Goal: Information Seeking & Learning: Find specific fact

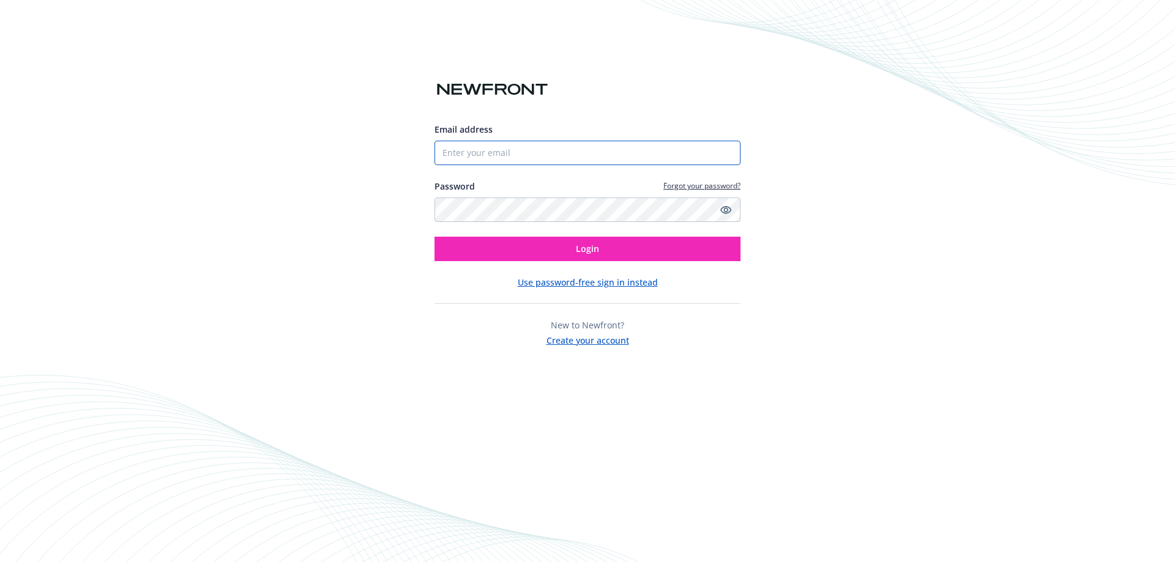
click at [548, 154] on input "Email address" at bounding box center [587, 153] width 306 height 24
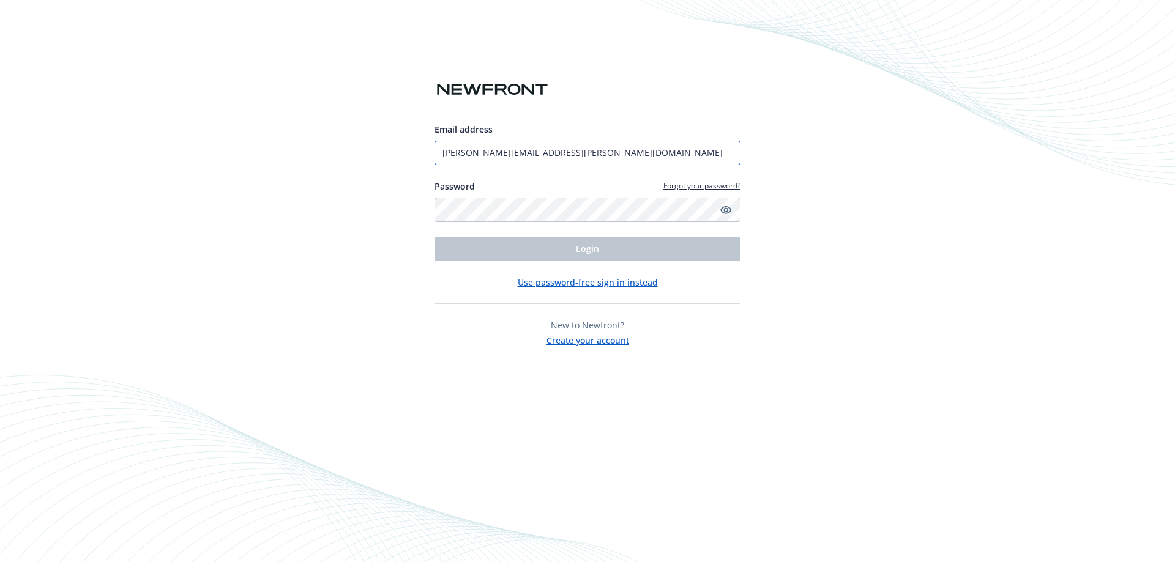
type input "[PERSON_NAME][EMAIL_ADDRESS][PERSON_NAME][DOMAIN_NAME]"
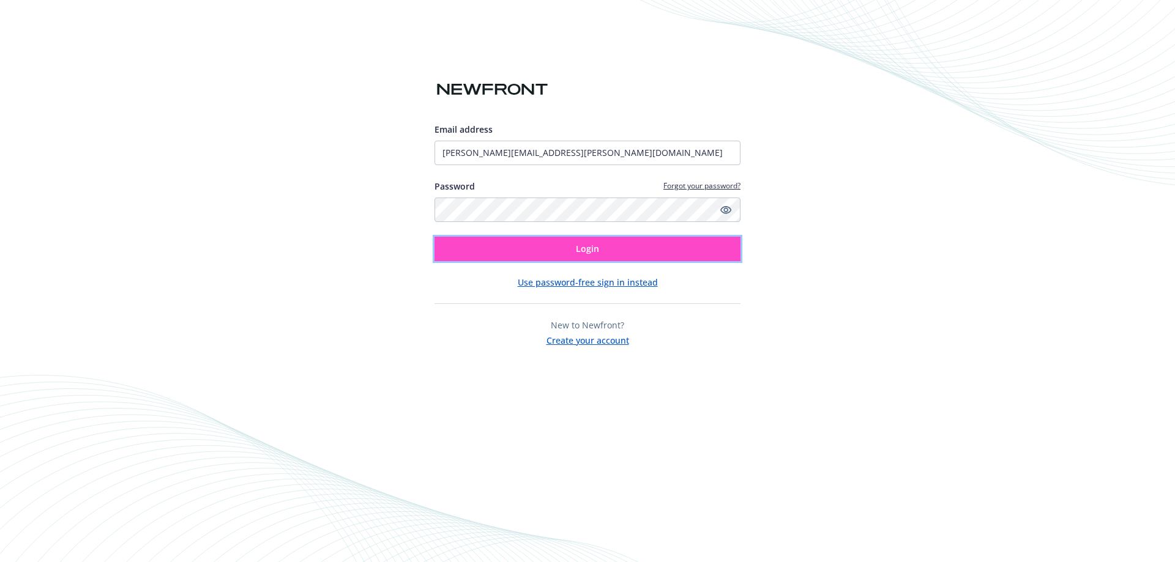
click at [600, 252] on button "Login" at bounding box center [587, 249] width 306 height 24
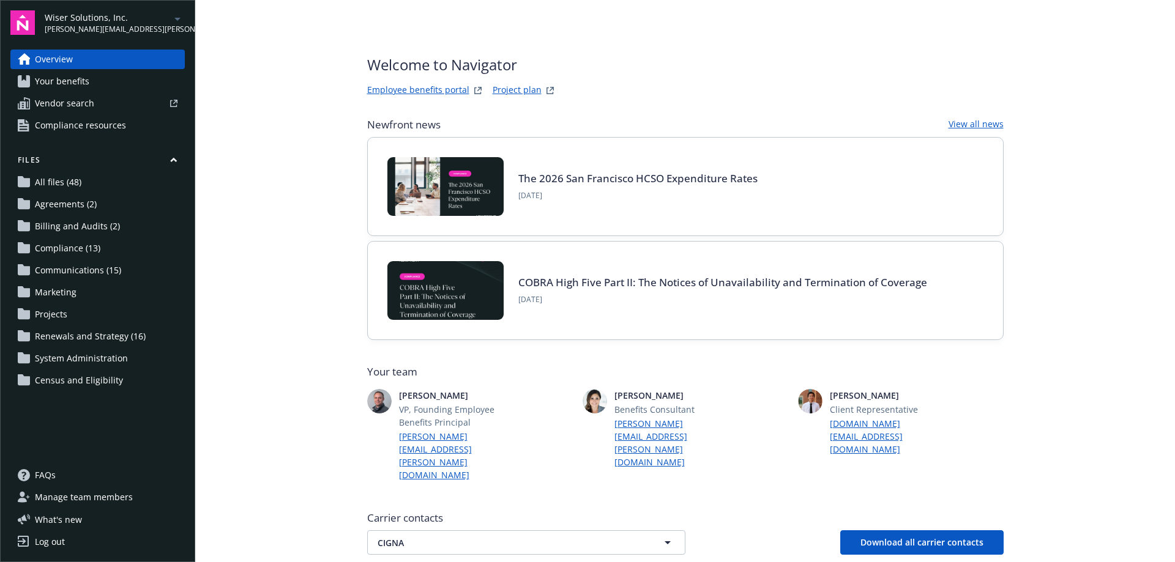
click at [105, 26] on span "[PERSON_NAME][EMAIL_ADDRESS][PERSON_NAME][DOMAIN_NAME]" at bounding box center [107, 29] width 125 height 11
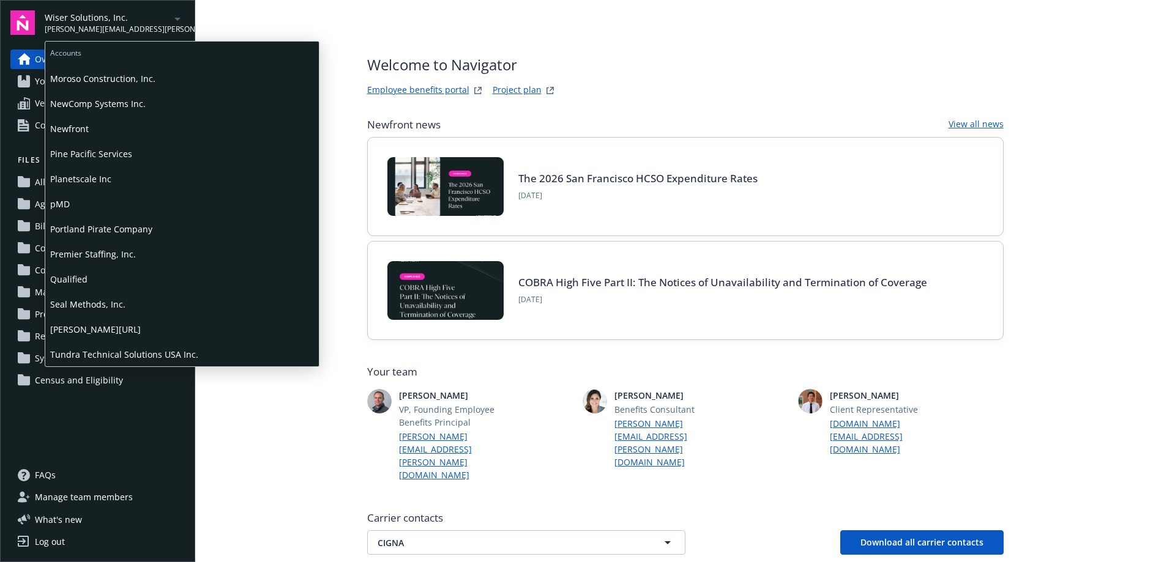
scroll to position [551, 0]
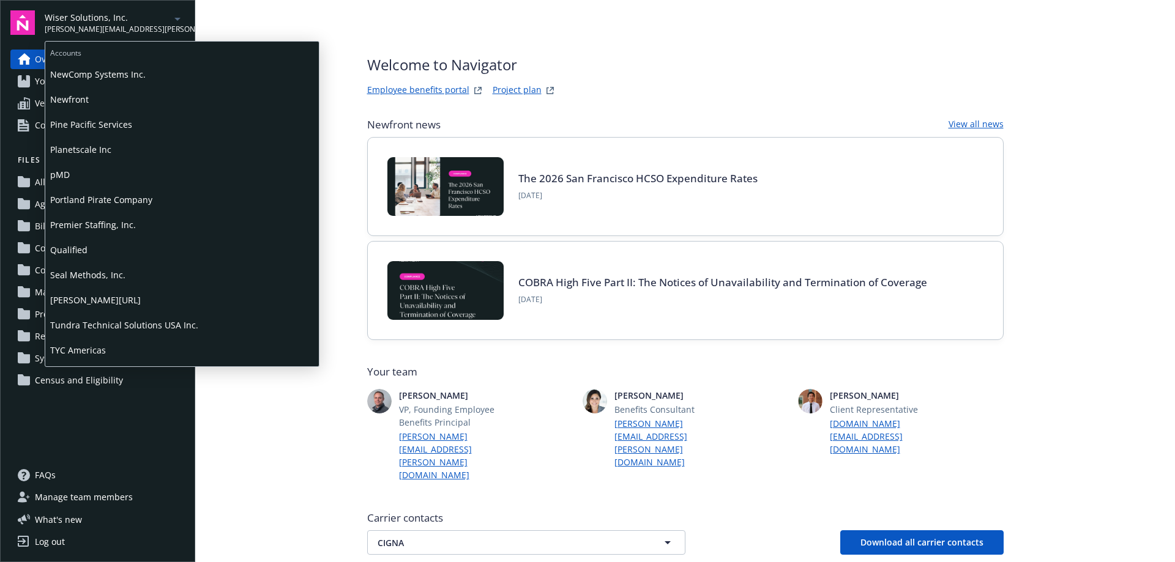
click at [78, 302] on span "smith.ai" at bounding box center [182, 300] width 264 height 25
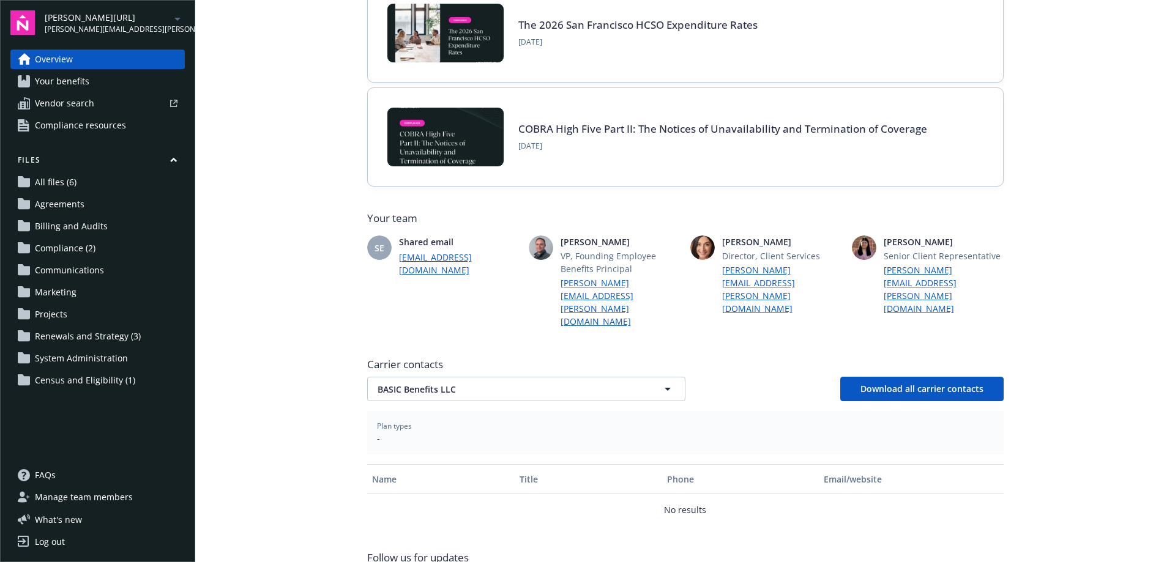
scroll to position [184, 0]
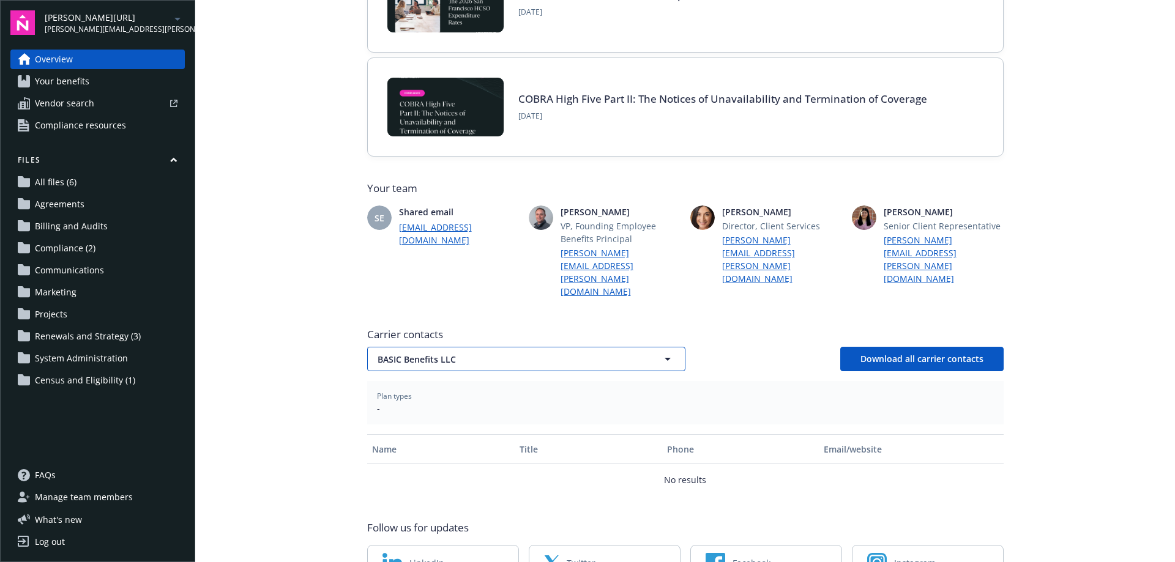
click at [470, 353] on span "BASIC Benefits LLC" at bounding box center [504, 359] width 254 height 13
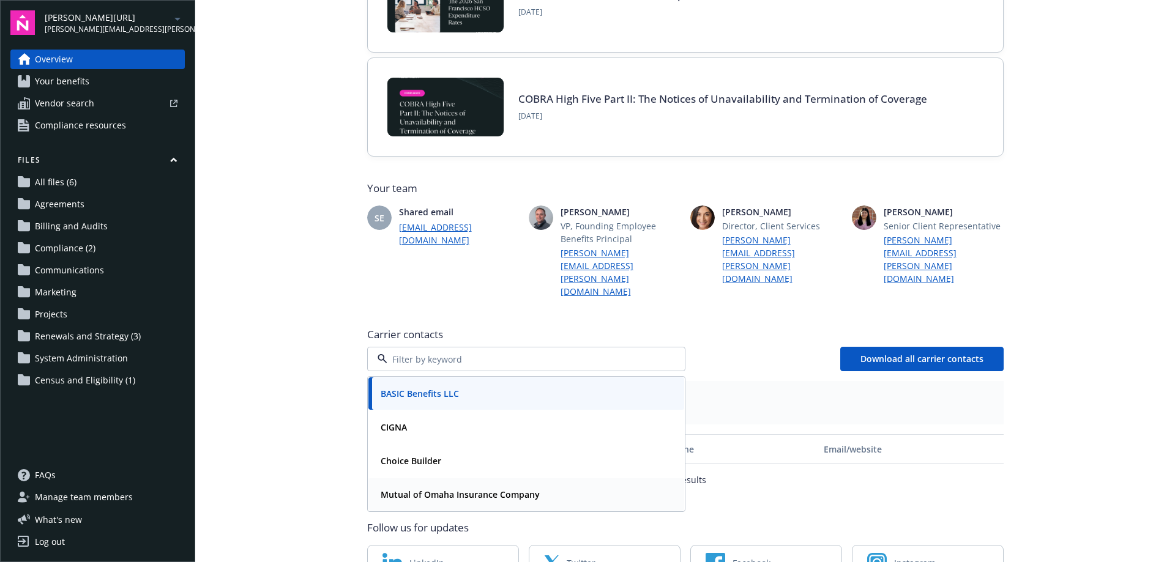
click at [431, 489] on strong "Mutual of Omaha Insurance Company" at bounding box center [460, 495] width 159 height 12
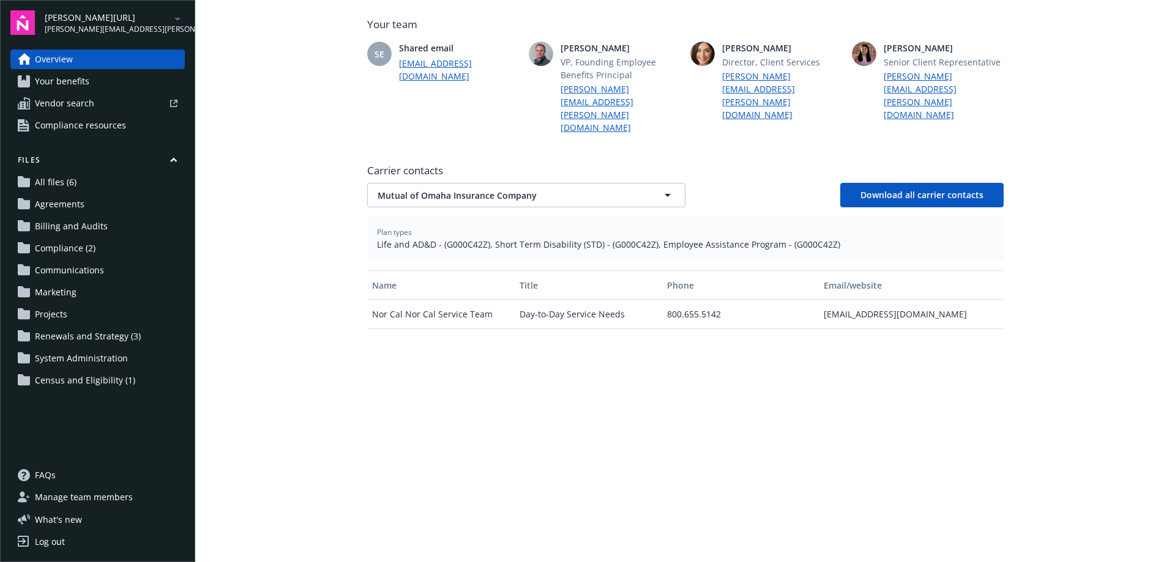
scroll to position [367, 0]
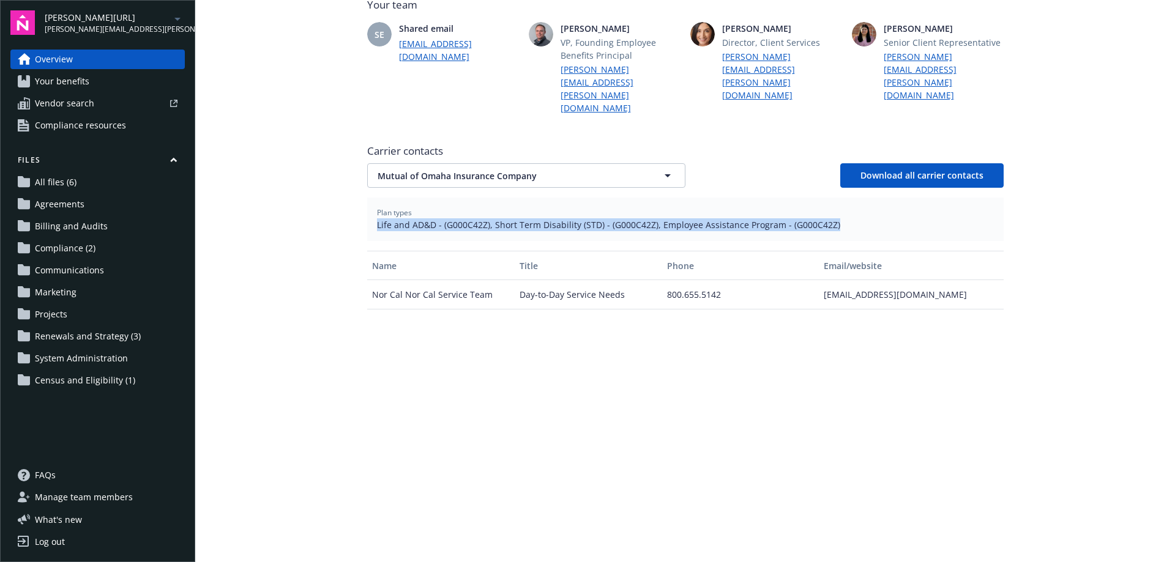
drag, startPoint x: 825, startPoint y: 199, endPoint x: 370, endPoint y: 206, distance: 454.6
click at [370, 206] on div "Plan types Life and AD&D - (G000C42Z), Short Term Disability (STD) - (G000C42Z)…" at bounding box center [685, 219] width 636 height 43
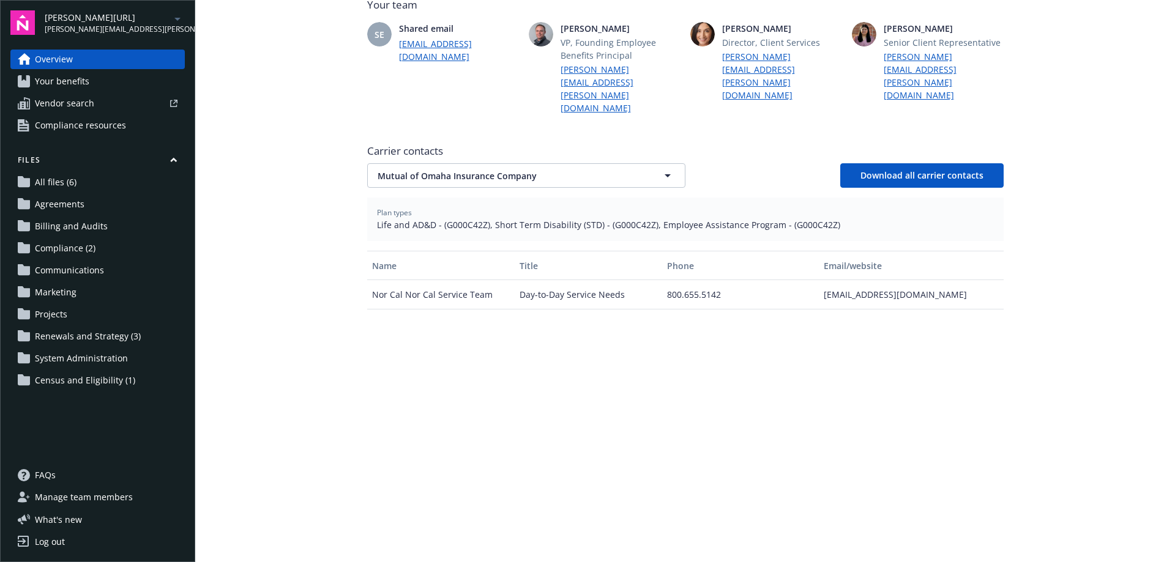
click at [448, 318] on div "Name Title Phone Email/website Nor Cal Nor Cal Service Team Day-to-Day Service …" at bounding box center [685, 402] width 636 height 303
drag, startPoint x: 481, startPoint y: 200, endPoint x: 442, endPoint y: 200, distance: 38.5
click at [442, 218] on span "Life and AD&D - (G000C42Z), Short Term Disability (STD) - (G000C42Z), Employee …" at bounding box center [685, 224] width 617 height 13
copy span "G000C42Z"
